Goal: Information Seeking & Learning: Learn about a topic

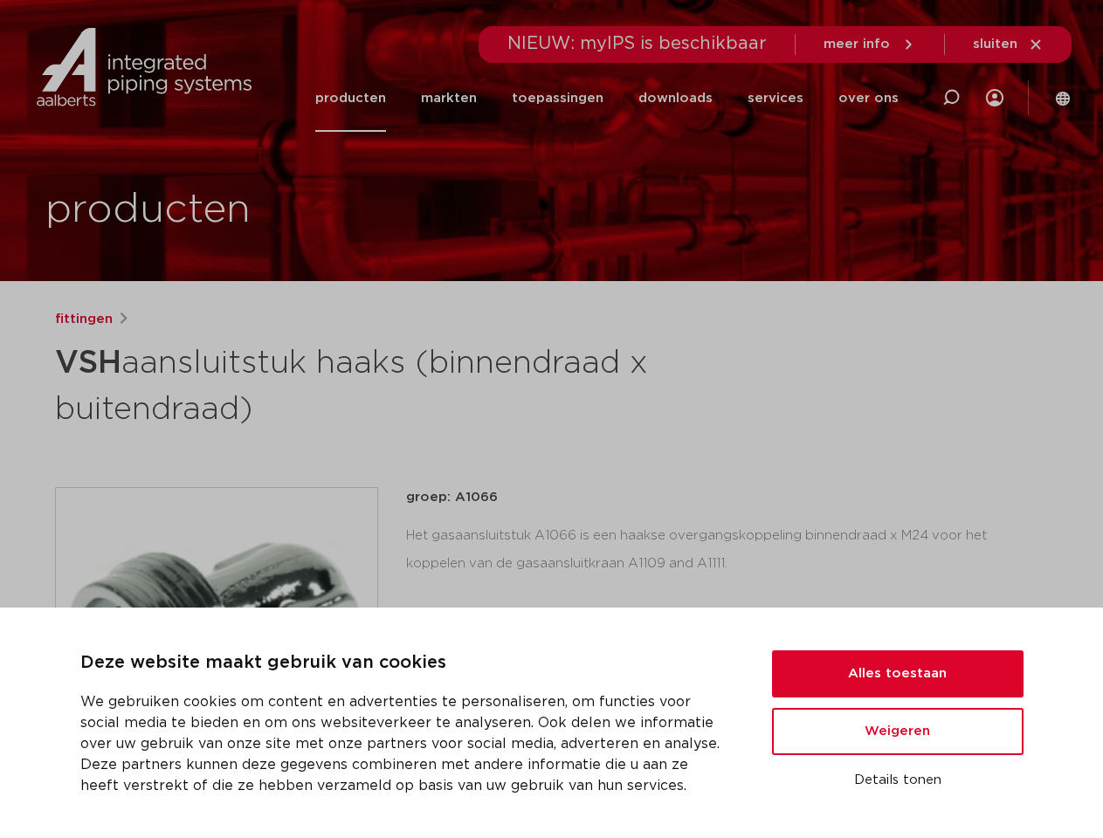
click at [551, 419] on h1 "VSH aansluitstuk haaks (binnendraad x buitendraad)" at bounding box center [383, 384] width 656 height 94
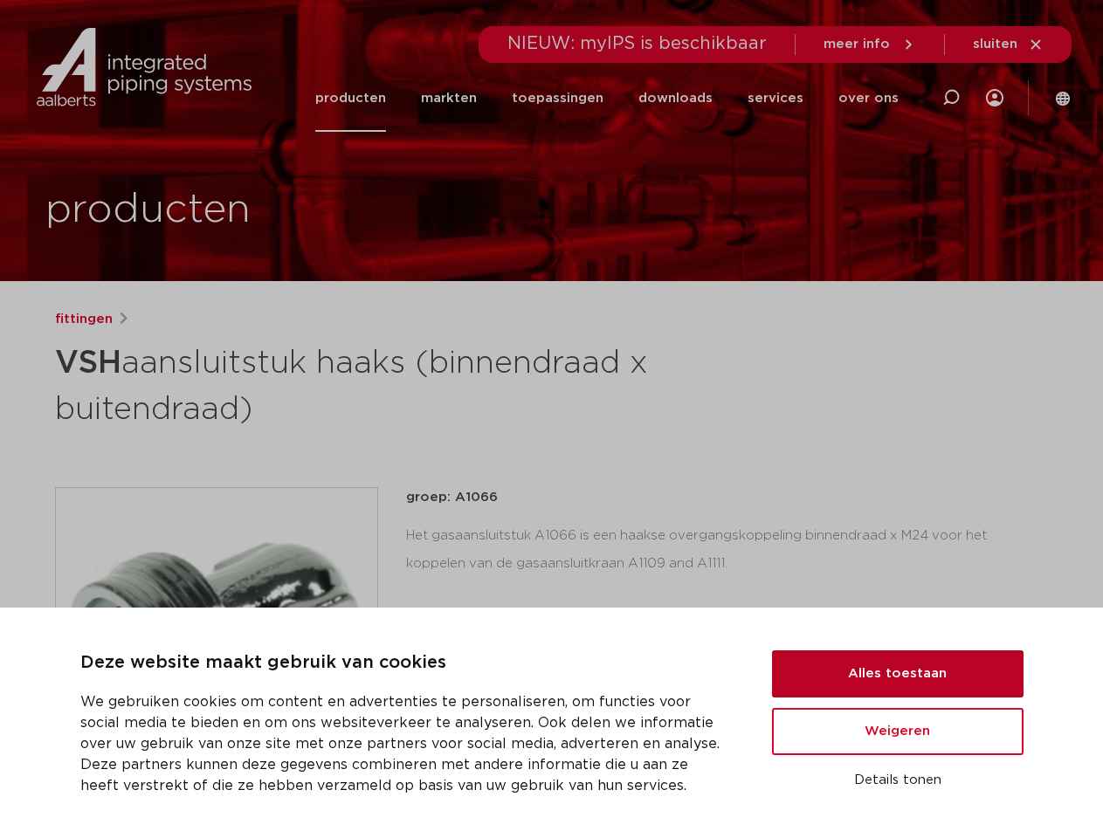
click at [898, 674] on button "Alles toestaan" at bounding box center [898, 674] width 252 height 47
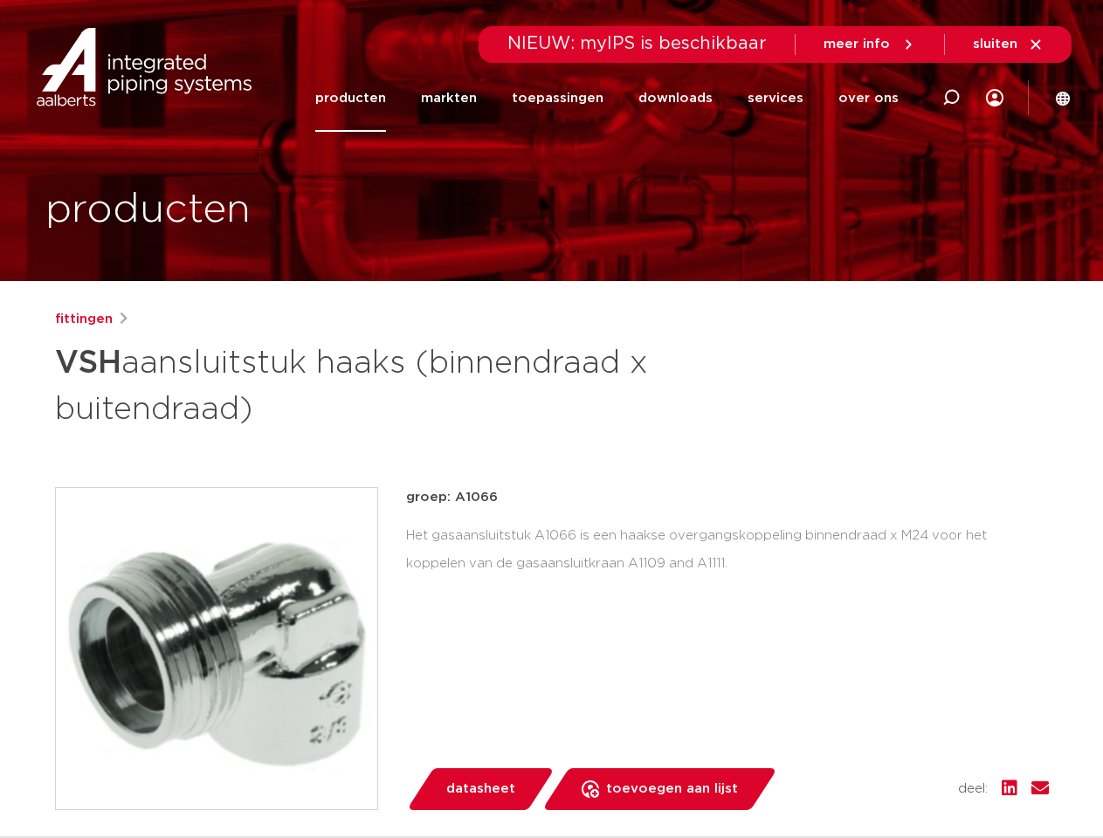
click at [898, 732] on div "groep: A1066 Het gasaansluitstuk A1066 is een haakse overgangskoppeling binnend…" at bounding box center [727, 648] width 643 height 323
click at [898, 781] on div "datasheet toevoegen aan lijst opslaan in my IPS verwijder uit lijst deel:" at bounding box center [734, 790] width 629 height 42
click at [616, 98] on li "toepassingen" at bounding box center [557, 98] width 127 height 67
click at [951, 98] on icon at bounding box center [951, 97] width 21 height 21
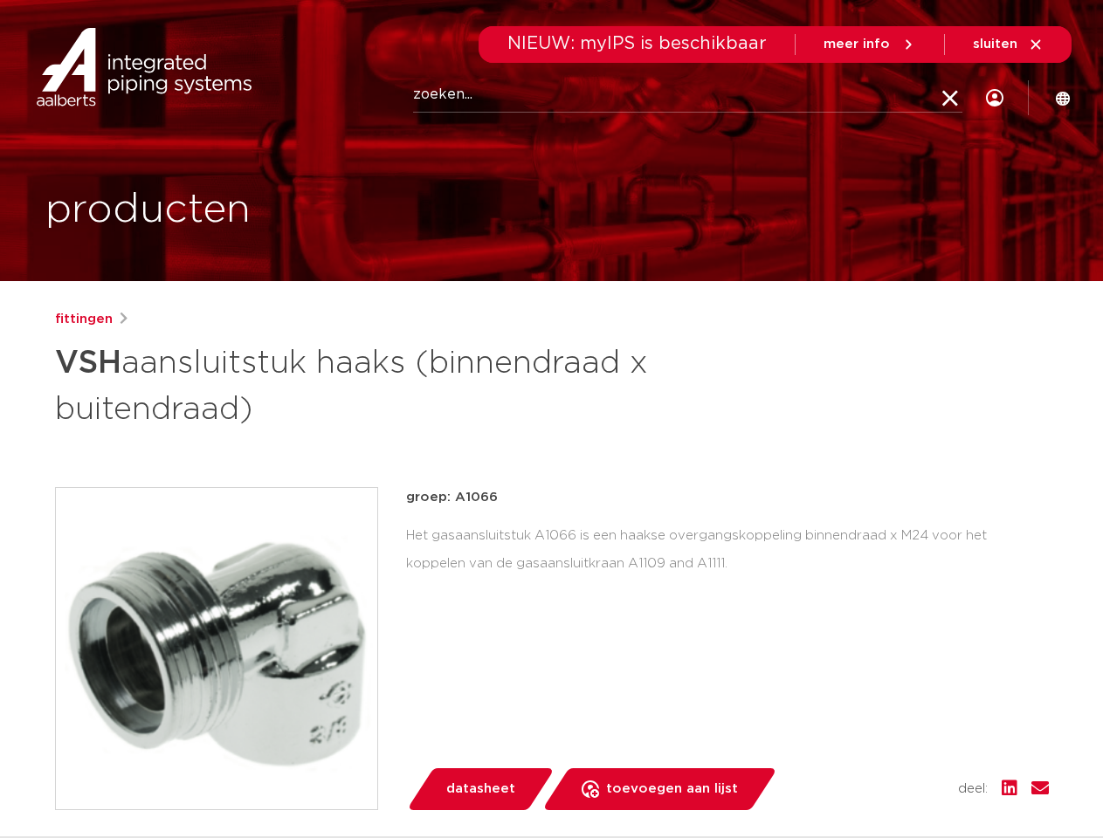
click at [1009, 45] on span "sluiten" at bounding box center [995, 44] width 45 height 13
